Goal: Task Accomplishment & Management: Use online tool/utility

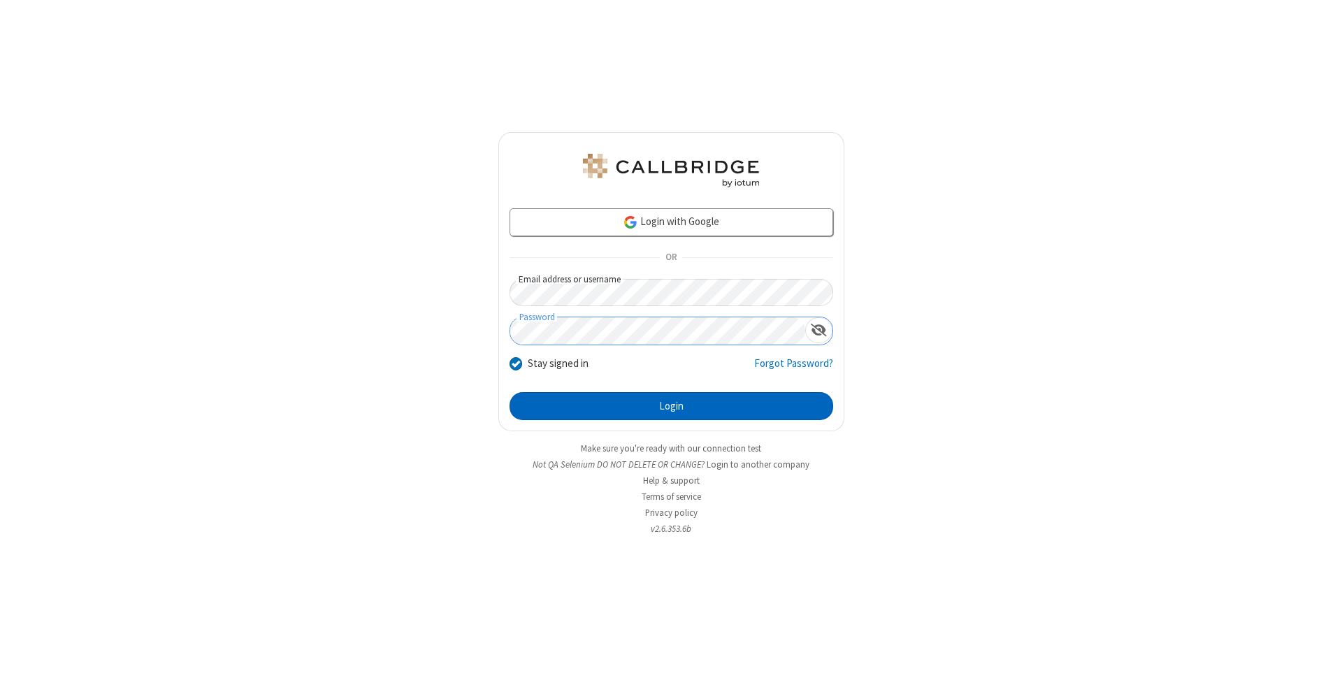
click at [671, 406] on button "Login" at bounding box center [672, 406] width 324 height 28
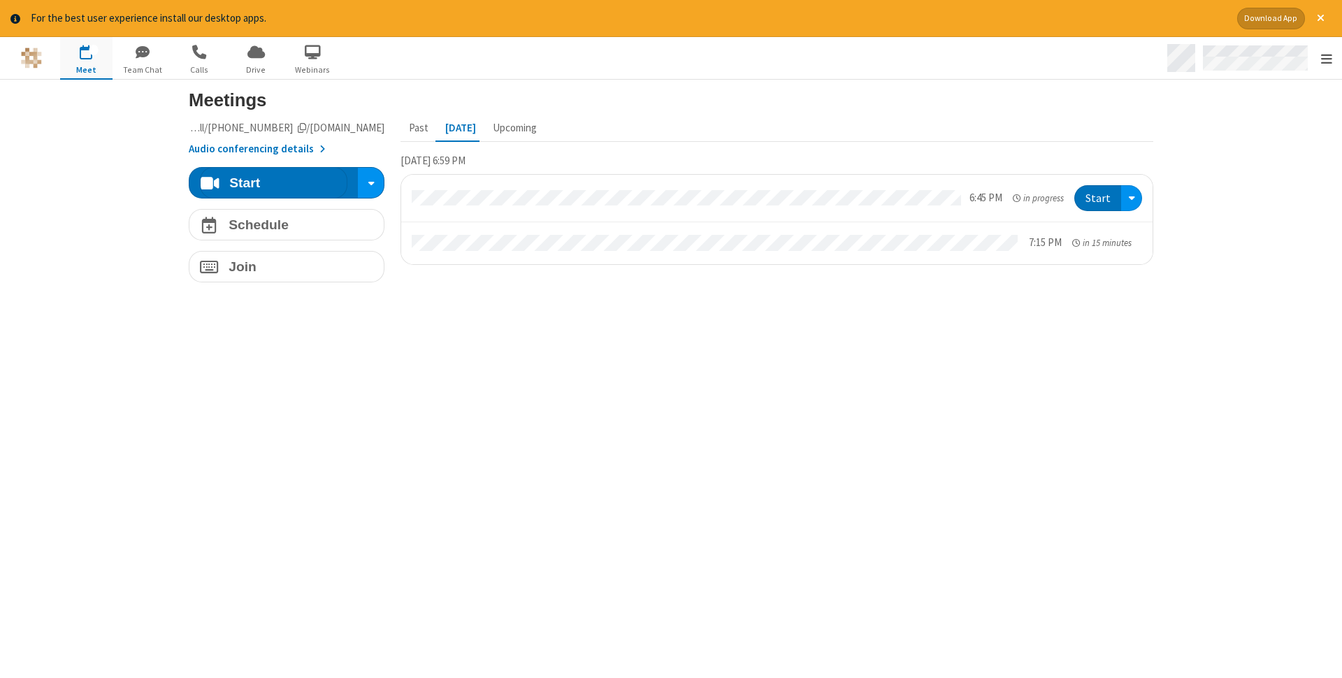
click at [1326, 58] on span "Open menu" at bounding box center [1326, 59] width 11 height 14
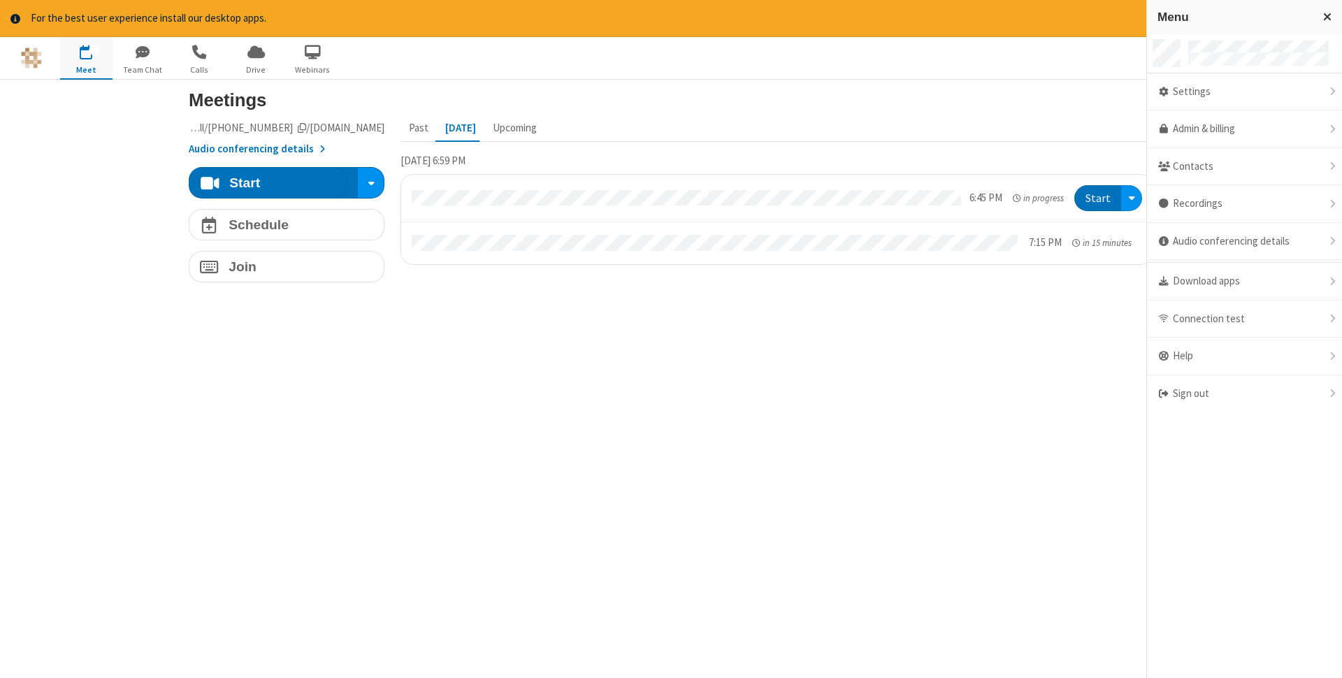
click at [86, 57] on span "button" at bounding box center [86, 52] width 52 height 24
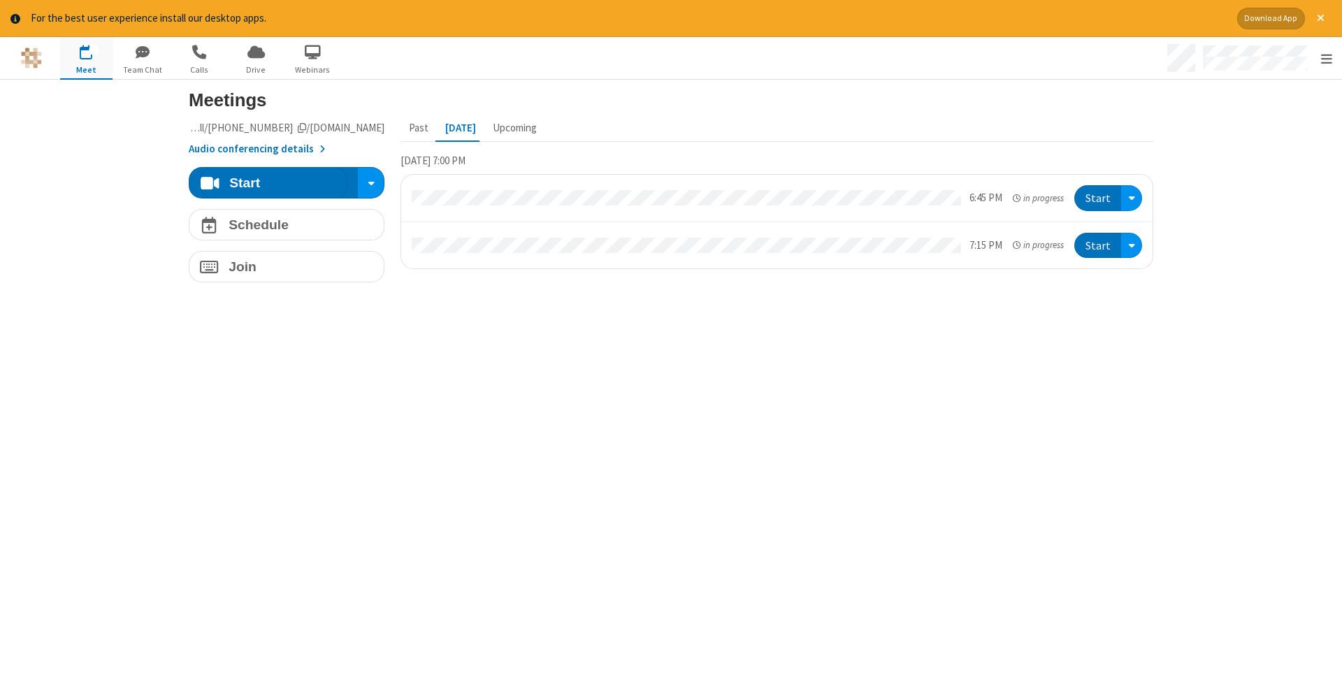
click at [86, 57] on span "button" at bounding box center [86, 52] width 52 height 24
click at [287, 224] on h4 "Schedule" at bounding box center [259, 224] width 60 height 13
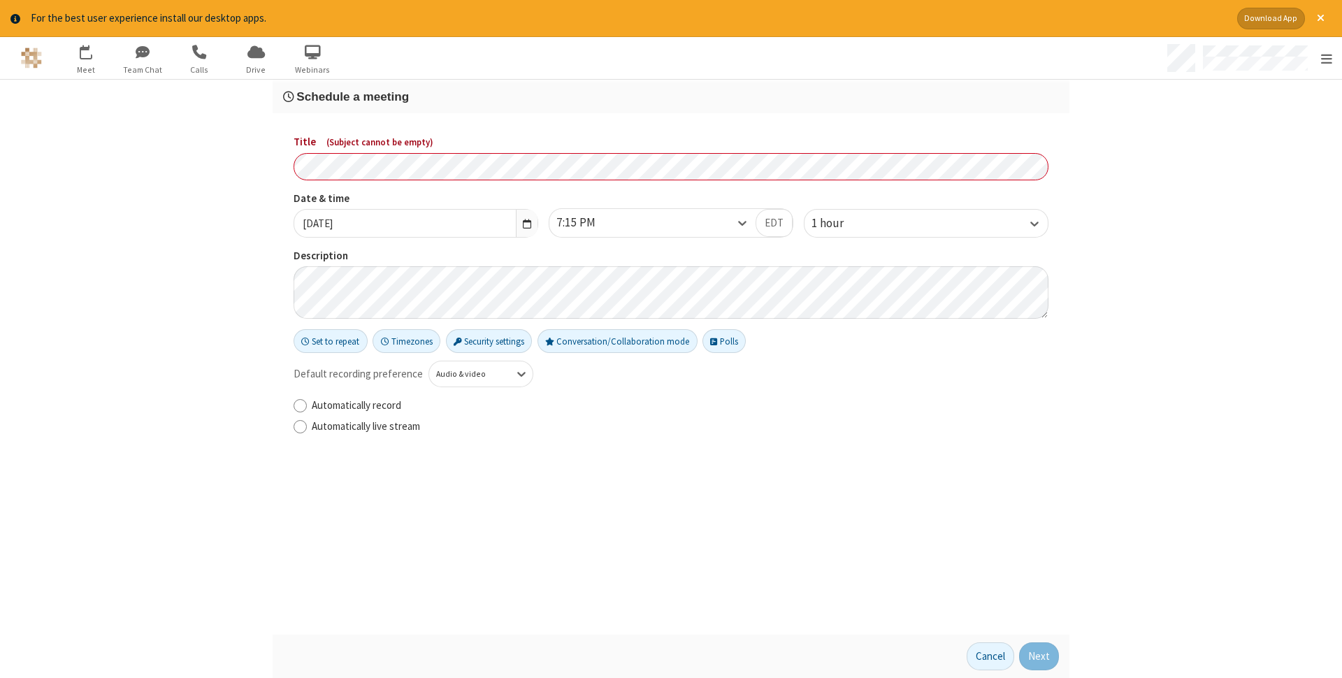
click at [671, 96] on h3 "Schedule a meeting" at bounding box center [671, 96] width 776 height 13
click at [1040, 657] on button "Next" at bounding box center [1039, 657] width 40 height 28
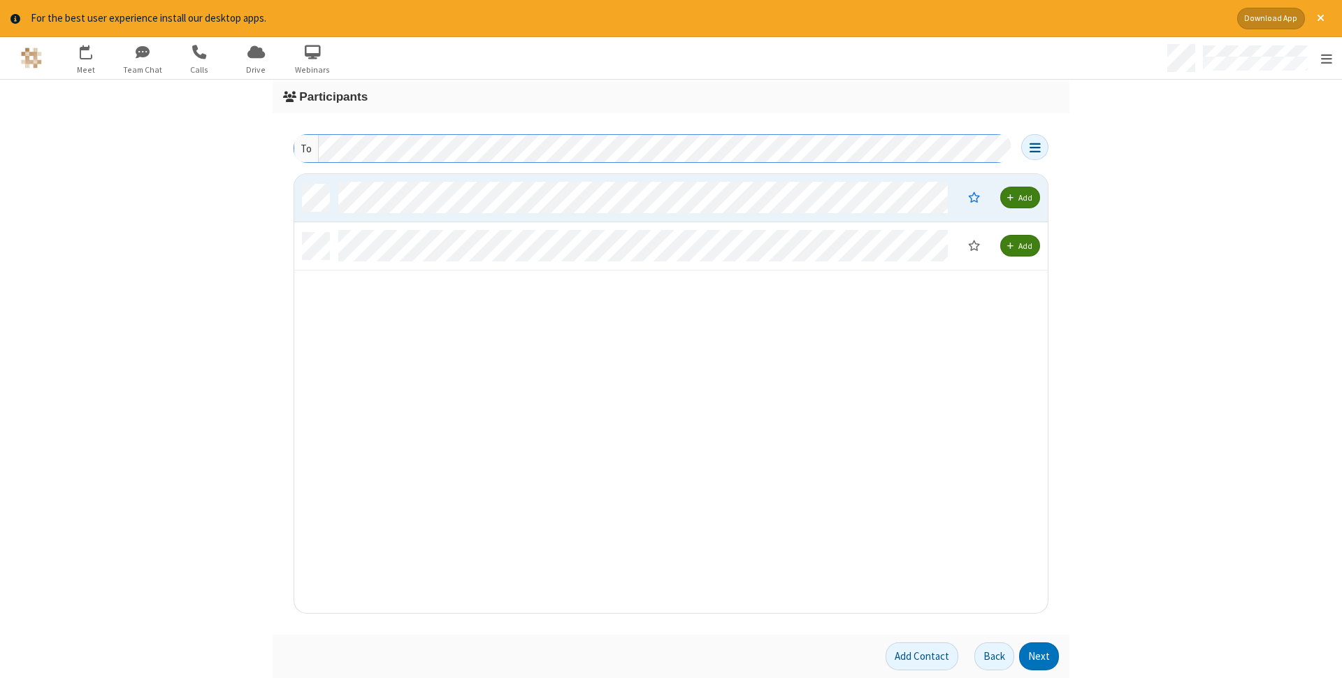
scroll to position [438, 754]
click at [1040, 657] on button "Next" at bounding box center [1039, 657] width 40 height 28
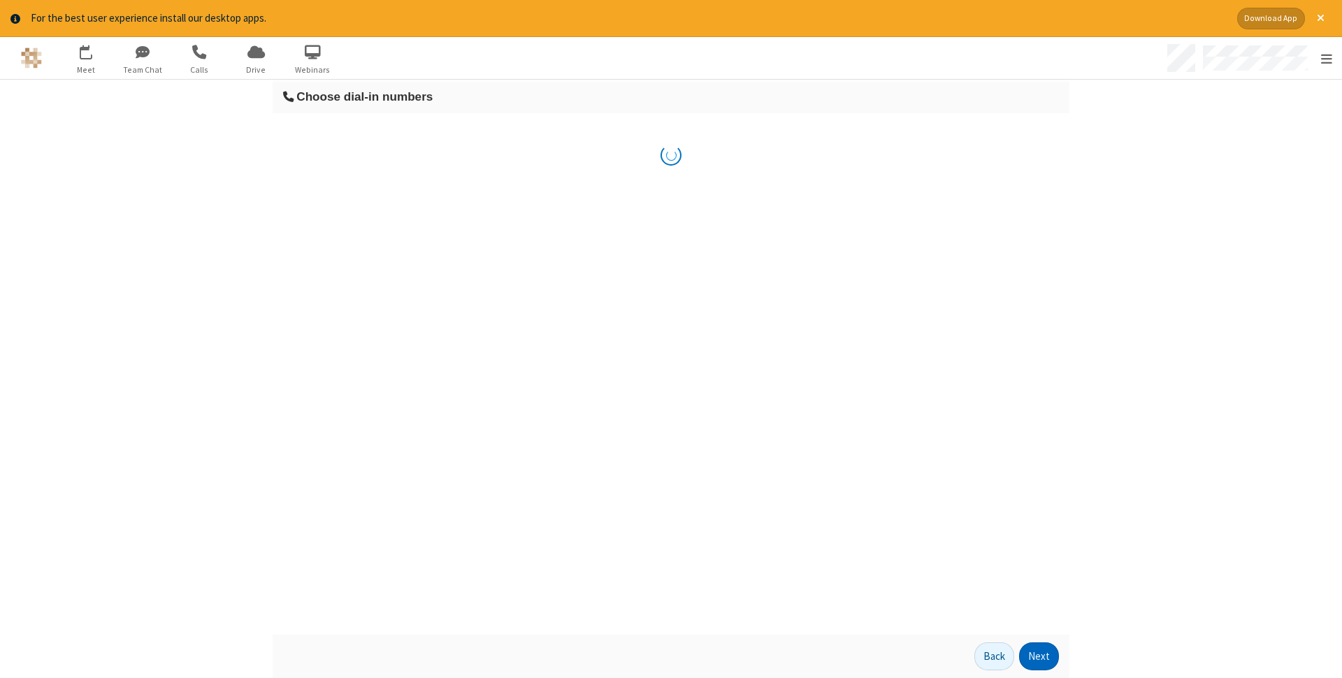
click at [1040, 657] on button "Next" at bounding box center [1039, 657] width 40 height 28
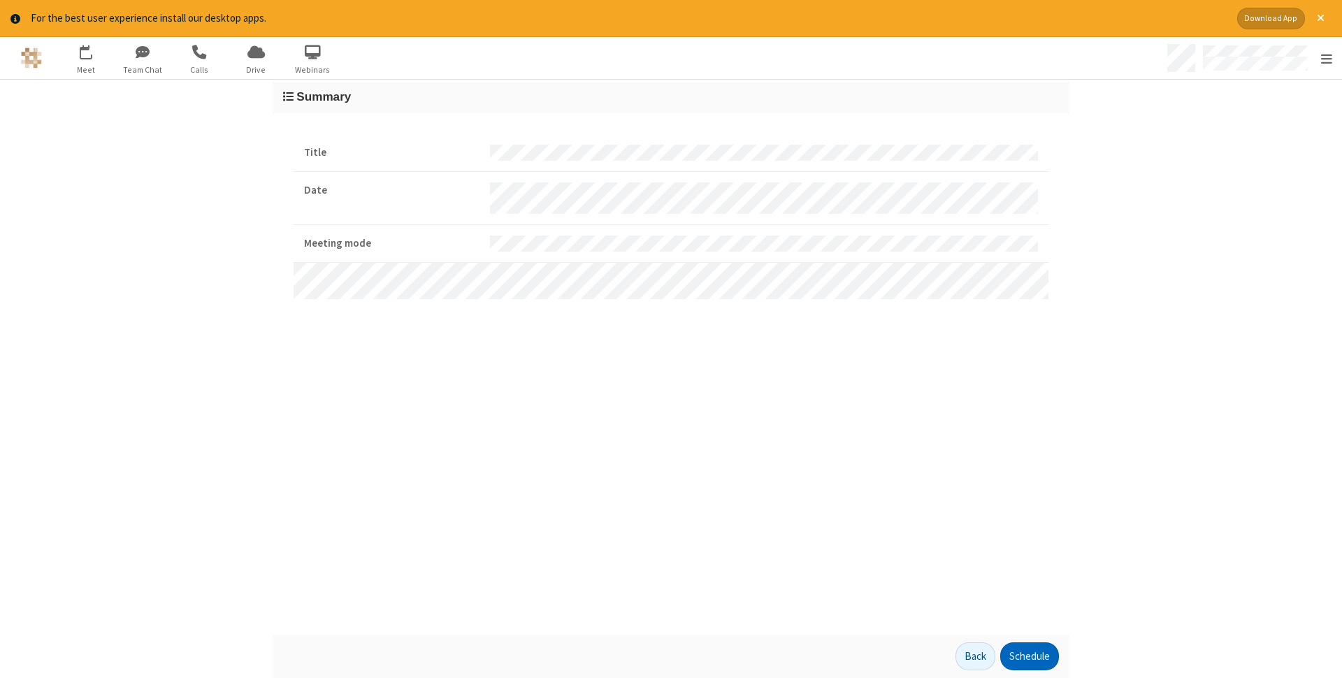
click at [1029, 657] on button "Schedule" at bounding box center [1030, 657] width 59 height 28
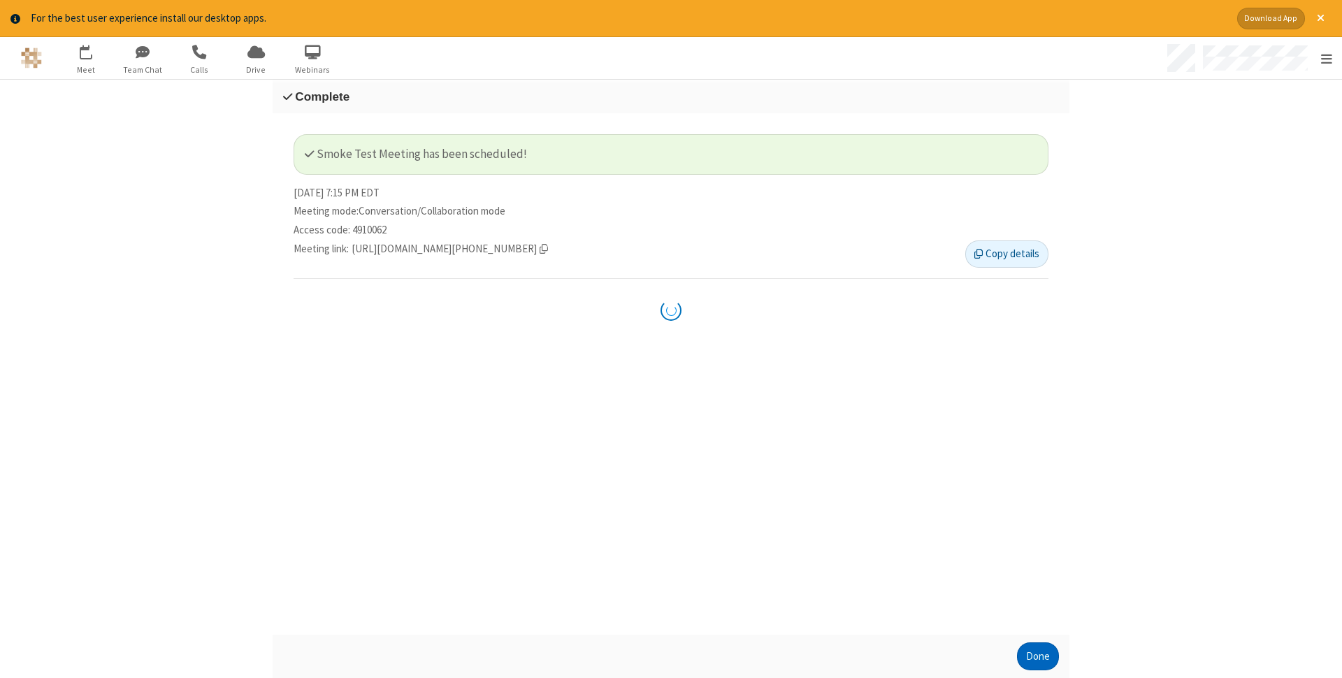
click at [1038, 657] on button "Done" at bounding box center [1038, 657] width 42 height 28
